Goal: Task Accomplishment & Management: Manage account settings

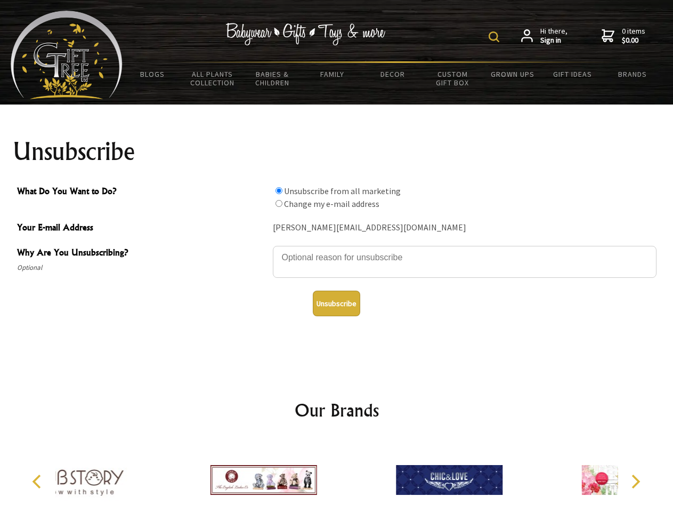
click at [496, 37] on img at bounding box center [494, 36] width 11 height 11
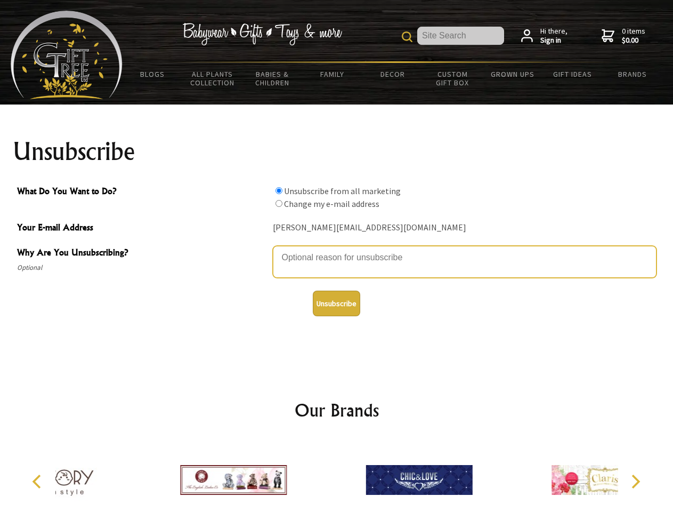
click at [337, 250] on textarea "Why Are You Unsubscribing?" at bounding box center [465, 262] width 384 height 32
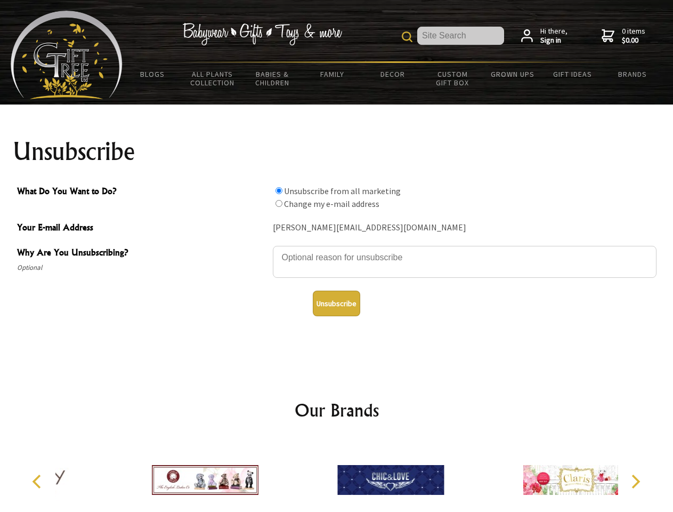
click at [279, 190] on input "What Do You Want to Do?" at bounding box center [279, 190] width 7 height 7
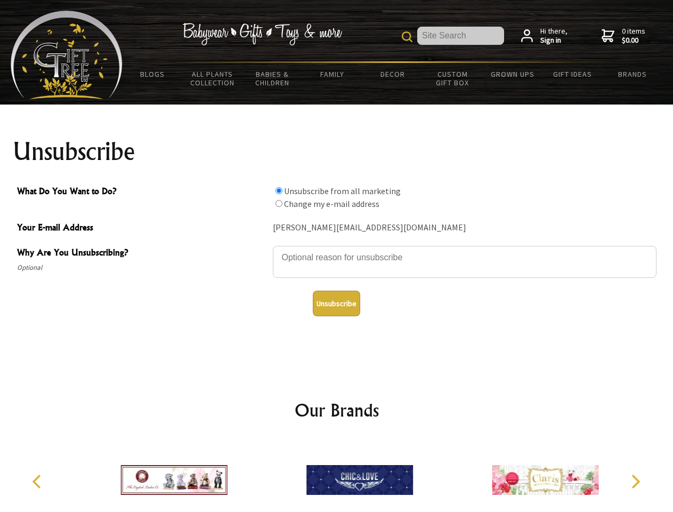
click at [279, 203] on input "What Do You Want to Do?" at bounding box center [279, 203] width 7 height 7
radio input "true"
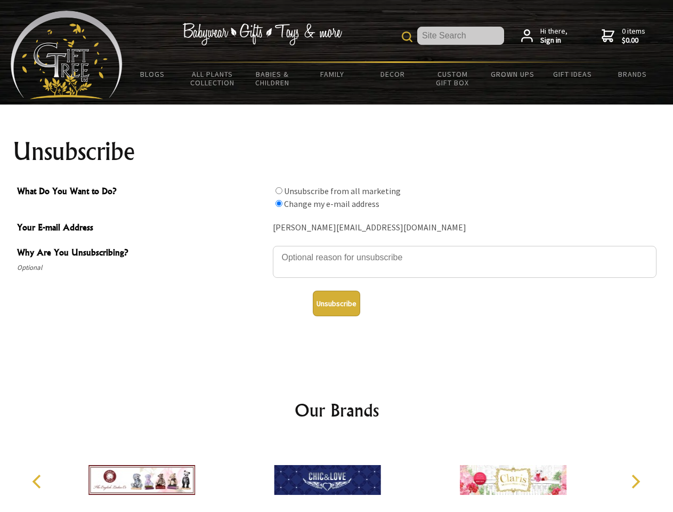
click at [336, 303] on button "Unsubscribe" at bounding box center [336, 304] width 47 height 26
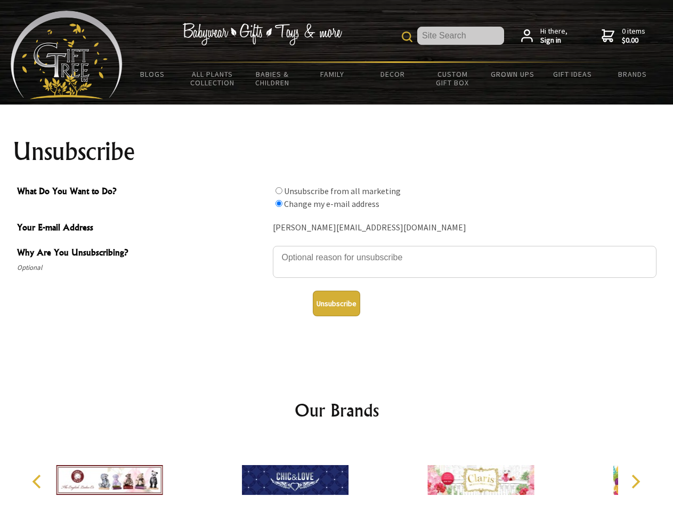
click at [337, 476] on div at bounding box center [296, 481] width 186 height 83
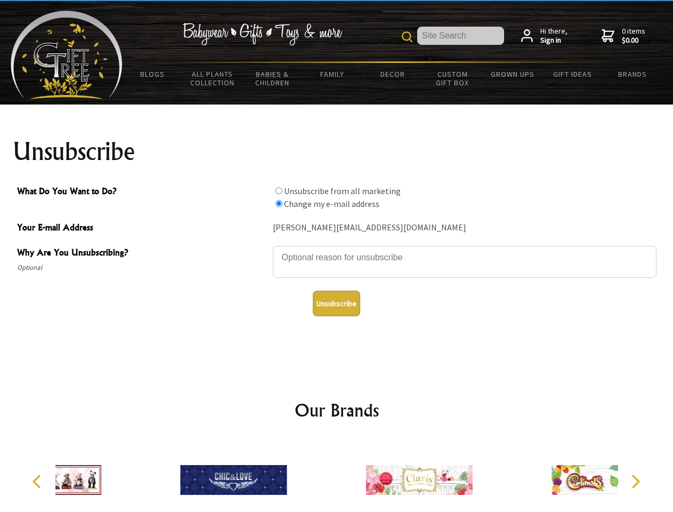
click at [38, 481] on icon "Previous" at bounding box center [38, 482] width 14 height 14
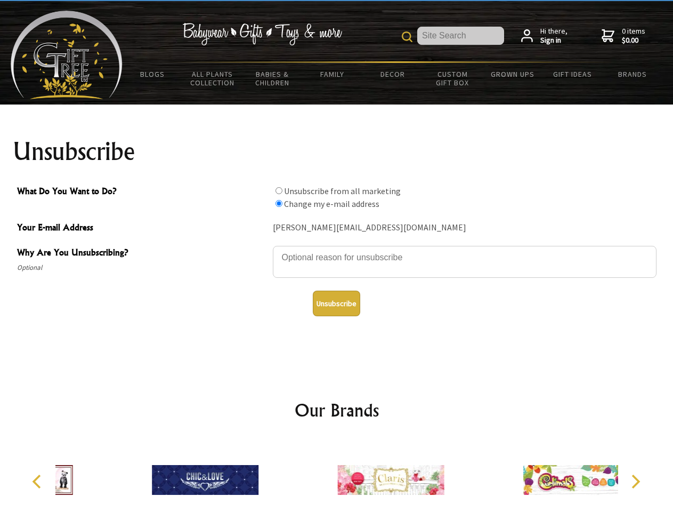
click at [636, 481] on icon "Next" at bounding box center [635, 482] width 14 height 14
